Goal: Task Accomplishment & Management: Manage account settings

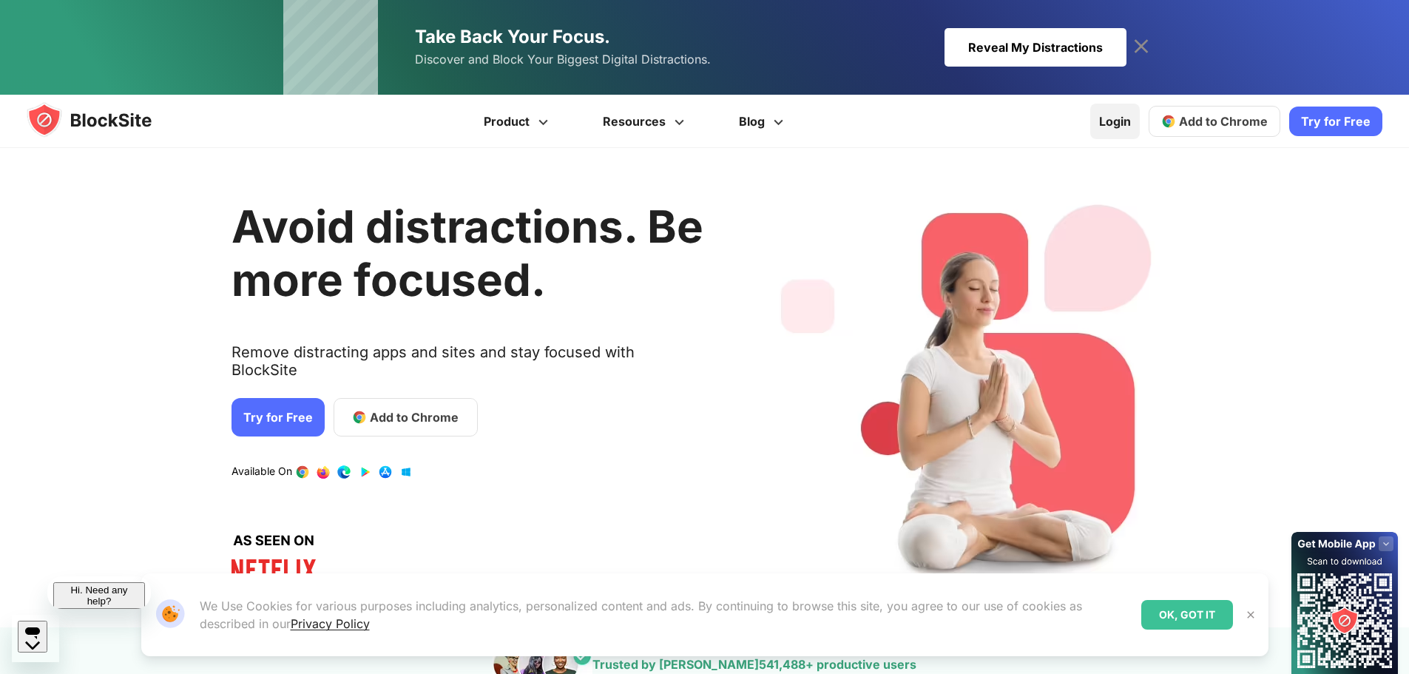
click at [1099, 118] on link "Login" at bounding box center [1116, 122] width 50 height 36
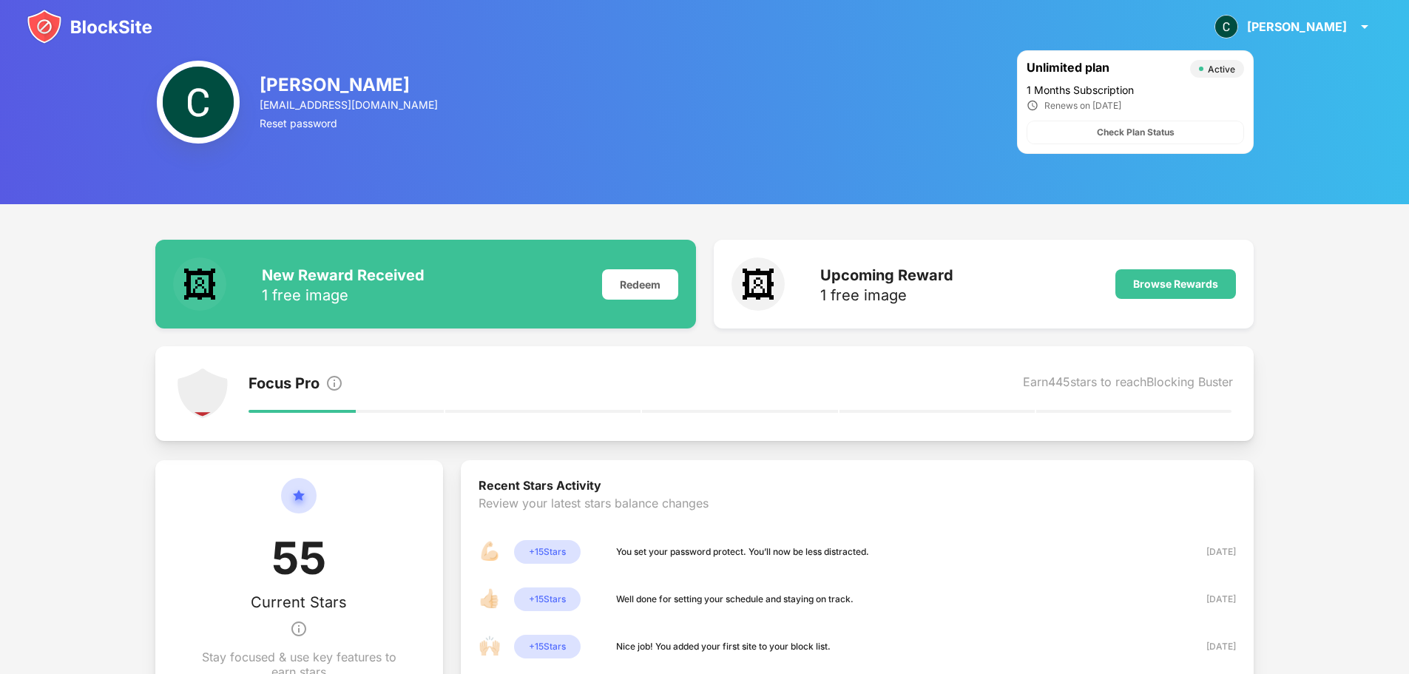
click at [110, 7] on div "[PERSON_NAME] [PERSON_NAME] View Account Insights Rewards Settings Support Log …" at bounding box center [704, 26] width 1409 height 53
click at [99, 37] on img at bounding box center [90, 27] width 126 height 36
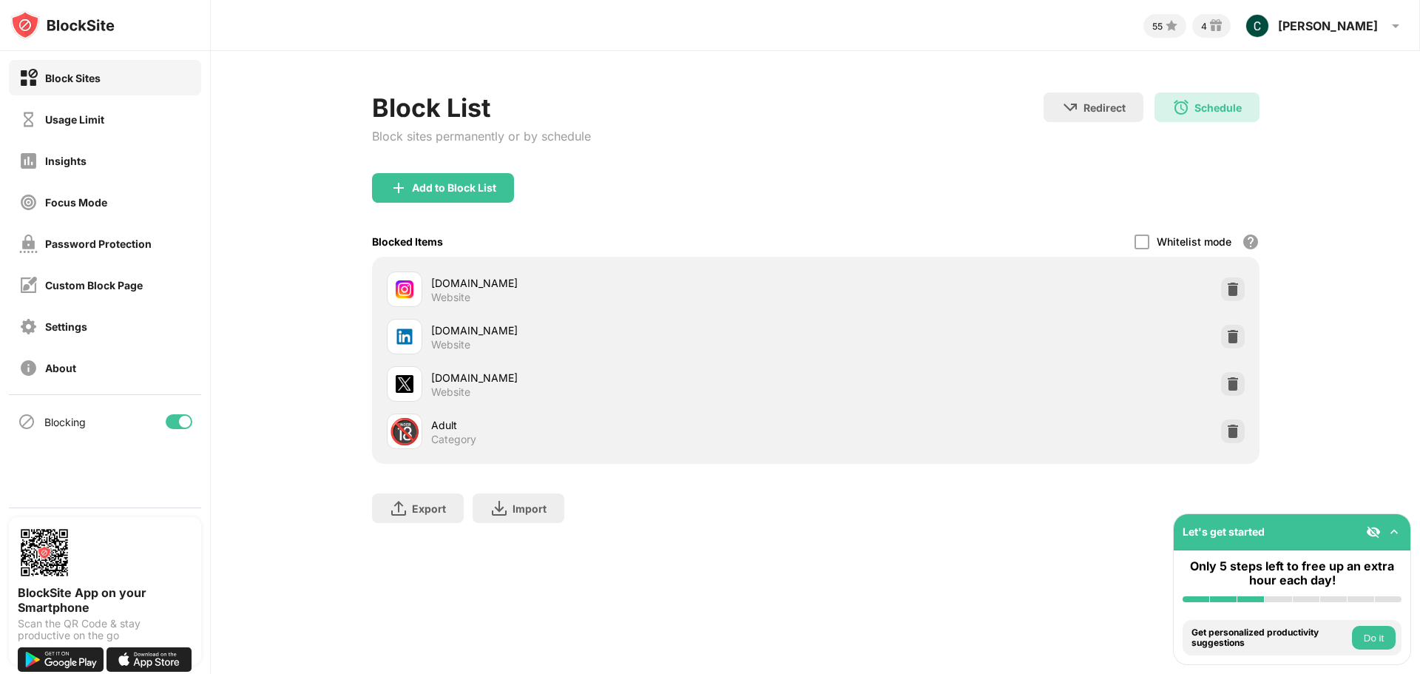
click at [179, 417] on div at bounding box center [179, 421] width 27 height 15
